Goal: Find contact information: Find contact information

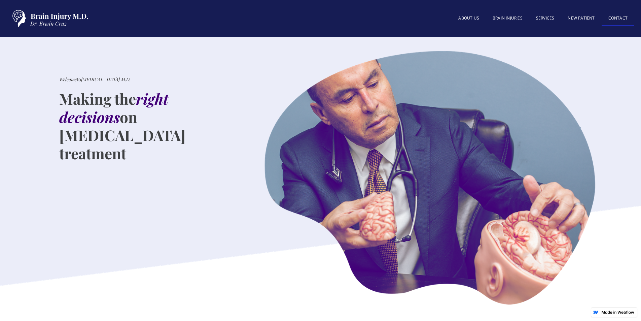
click at [611, 21] on link "Contact" at bounding box center [618, 18] width 33 height 14
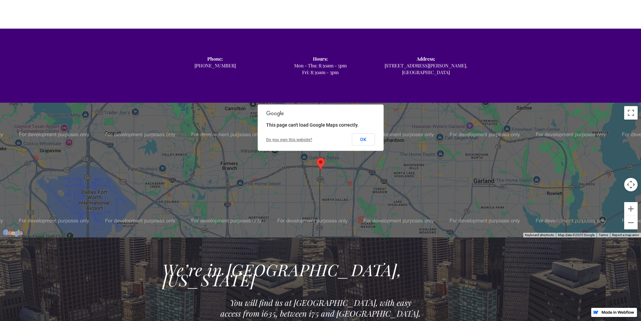
scroll to position [471, 0]
